Goal: Task Accomplishment & Management: Use online tool/utility

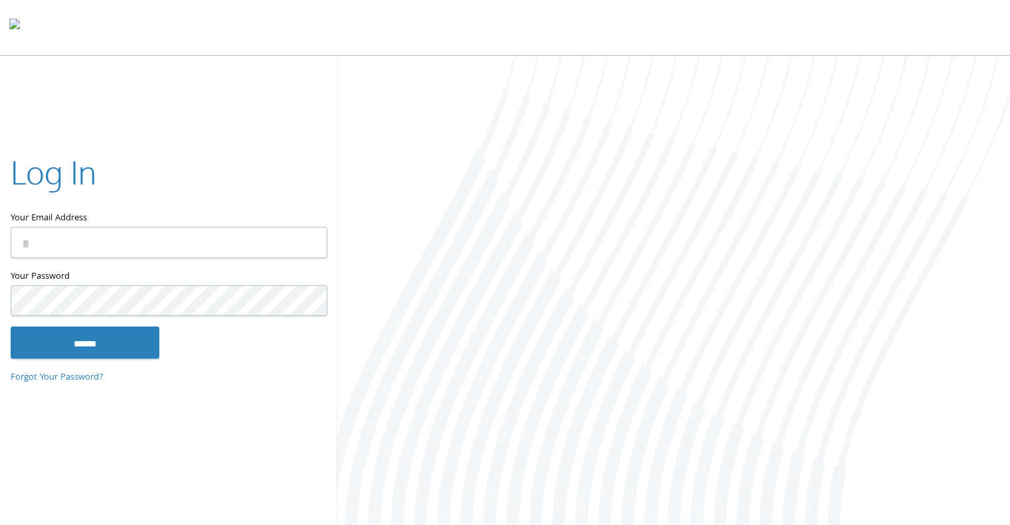
type input "**********"
click at [107, 348] on input "******" at bounding box center [85, 343] width 149 height 32
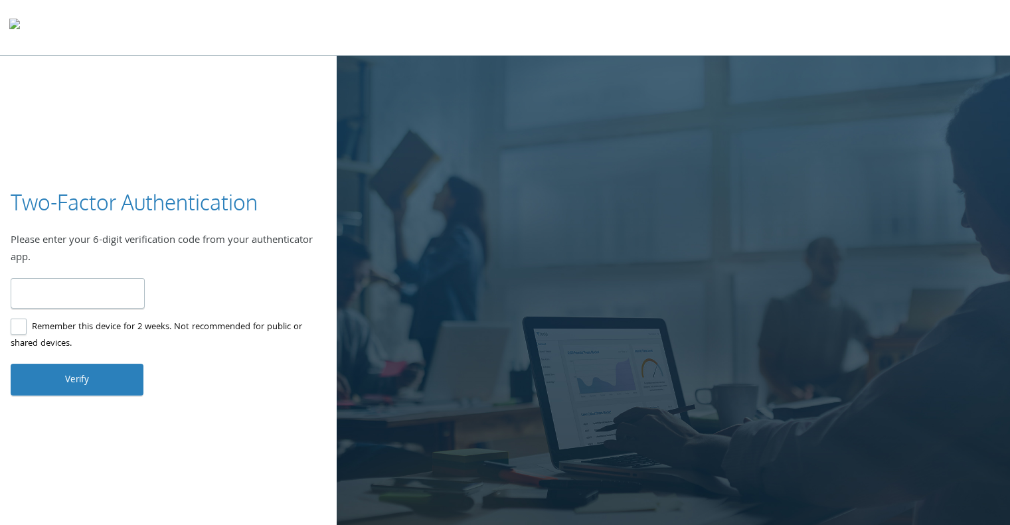
click at [68, 297] on input "number" at bounding box center [78, 293] width 134 height 31
type input "******"
